Goal: Task Accomplishment & Management: Complete application form

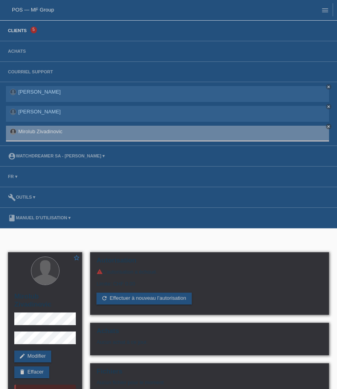
click at [21, 31] on link "Clients" at bounding box center [17, 30] width 27 height 5
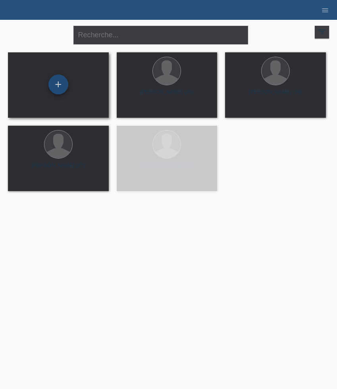
click at [55, 86] on div "+" at bounding box center [58, 85] width 20 height 20
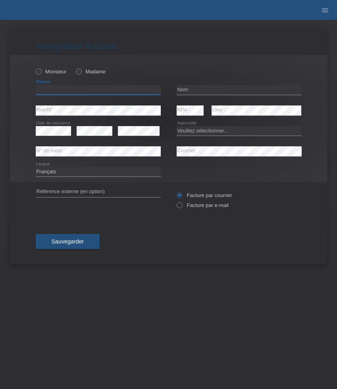
click at [48, 90] on input "text" at bounding box center [98, 90] width 125 height 10
type input "Mirjeta"
click at [196, 89] on input "text" at bounding box center [238, 90] width 125 height 10
paste input "Sejdaj"
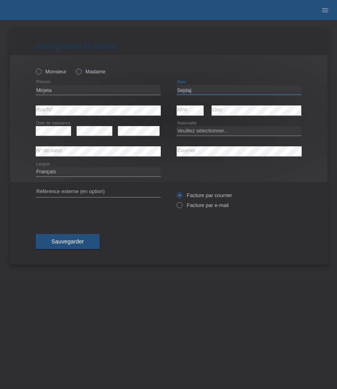
type input "Sejdaj"
click at [202, 133] on select "Veuillez sélectionner... Suisse Allemagne Autriche Liechtenstein ------------ A…" at bounding box center [238, 131] width 125 height 10
select select "XK"
click at [176, 126] on select "Veuillez sélectionner... Suisse Allemagne Autriche Liechtenstein ------------ A…" at bounding box center [238, 131] width 125 height 10
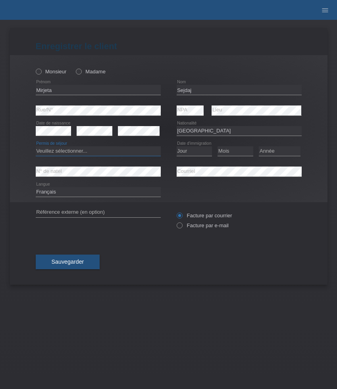
click at [99, 153] on select "Veuillez sélectionner... C B B - Statut de réfugié Autre" at bounding box center [98, 151] width 125 height 10
select select "C"
click at [36, 147] on select "Veuillez sélectionner... C B B - Statut de réfugié Autre" at bounding box center [98, 151] width 125 height 10
click at [185, 151] on select "Jour 01 02 03 04 05 06 07 08 09 10 11" at bounding box center [194, 151] width 36 height 10
select select "26"
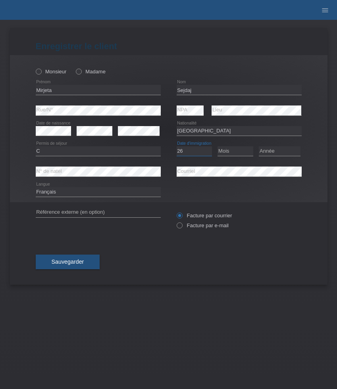
click at [176, 147] on select "Jour 01 02 03 04 05 06 07 08 09 10 11" at bounding box center [194, 151] width 36 height 10
click at [229, 151] on select "Mois 01 02 03 04 05 06 07 08 09 10 11" at bounding box center [235, 151] width 36 height 10
click at [228, 151] on select "Mois 01 02 03 04 05 06 07 08 09 10 11" at bounding box center [235, 151] width 36 height 10
click at [234, 154] on select "Mois 01 02 03 04 05 06 07 08 09 10 11" at bounding box center [235, 151] width 36 height 10
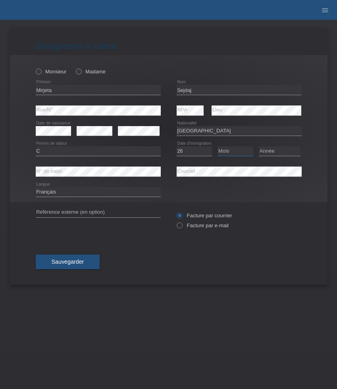
select select "08"
click at [217, 147] on select "Mois 01 02 03 04 05 06 07 08 09 10 11" at bounding box center [235, 151] width 36 height 10
click at [275, 153] on select "Année 2025 2024 2023 2022 2021 2020 2019 2018 2017 2016 2015 2014 2013 2012 201…" at bounding box center [279, 151] width 42 height 10
select select "2007"
click at [258, 147] on select "Année 2025 2024 2023 2022 2021 2020 2019 2018 2017 2016 2015 2014 2013 2012 201…" at bounding box center [279, 151] width 42 height 10
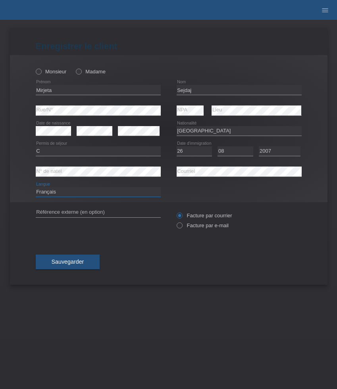
click at [145, 192] on select "Deutsch Français Italiano English" at bounding box center [98, 192] width 125 height 10
select select "de"
click at [36, 188] on select "Deutsch Français Italiano English" at bounding box center [98, 192] width 125 height 10
click at [75, 67] on icon at bounding box center [75, 67] width 0 height 0
click at [81, 72] on input "Madame" at bounding box center [78, 71] width 5 height 5
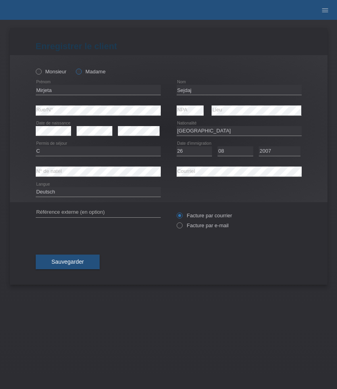
radio input "true"
click at [205, 228] on label "Facture par e-mail" at bounding box center [202, 225] width 52 height 6
click at [182, 229] on input "Facture par e-mail" at bounding box center [178, 227] width 5 height 10
radio input "true"
click at [67, 259] on button "Sauvegarder" at bounding box center [68, 262] width 64 height 15
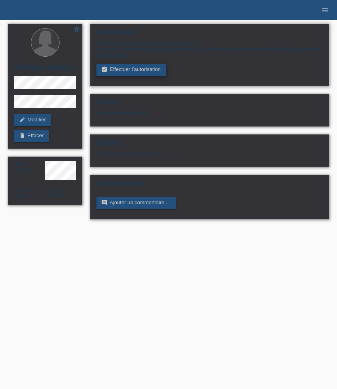
click at [127, 73] on link "assignment_turned_in Effectuer l’autorisation" at bounding box center [130, 70] width 69 height 12
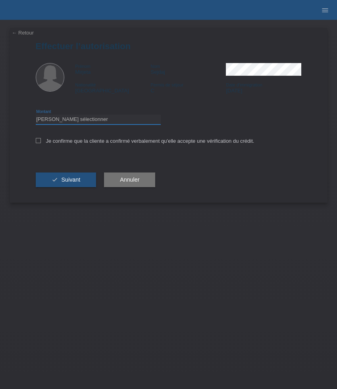
click at [134, 119] on select "Veuillez sélectionner CHF 1.00 - CHF 499.00 CHF 500.00 - CHF 1'999.00 CHF 2'000…" at bounding box center [98, 120] width 125 height 10
select select "3"
click at [36, 116] on select "Veuillez sélectionner CHF 1.00 - CHF 499.00 CHF 500.00 - CHF 1'999.00 CHF 2'000…" at bounding box center [98, 120] width 125 height 10
click at [120, 143] on label "Je confirme que la cliente a confirmé verbalement qu'elle accepte une vérificat…" at bounding box center [145, 141] width 218 height 6
click at [41, 143] on input "Je confirme que la cliente a confirmé verbalement qu'elle accepte une vérificat…" at bounding box center [38, 140] width 5 height 5
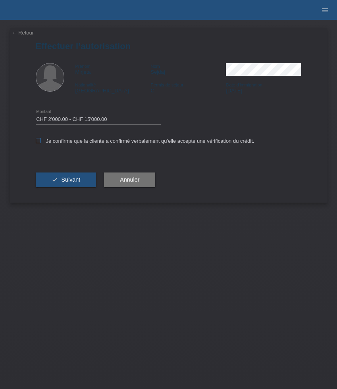
checkbox input "true"
click at [69, 178] on span "Suivant" at bounding box center [70, 179] width 19 height 6
